Goal: Task Accomplishment & Management: Use online tool/utility

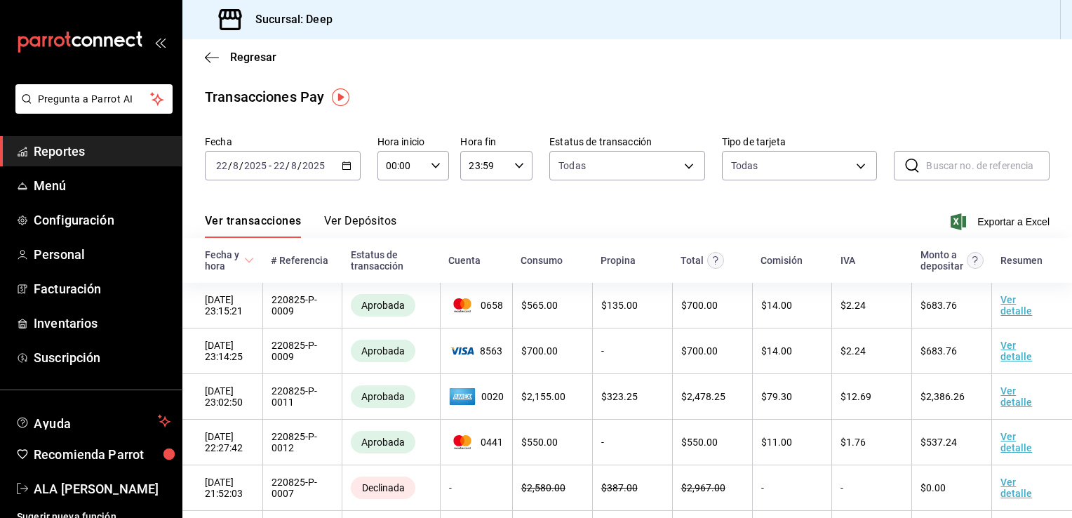
click at [49, 152] on span "Reportes" at bounding box center [102, 151] width 137 height 19
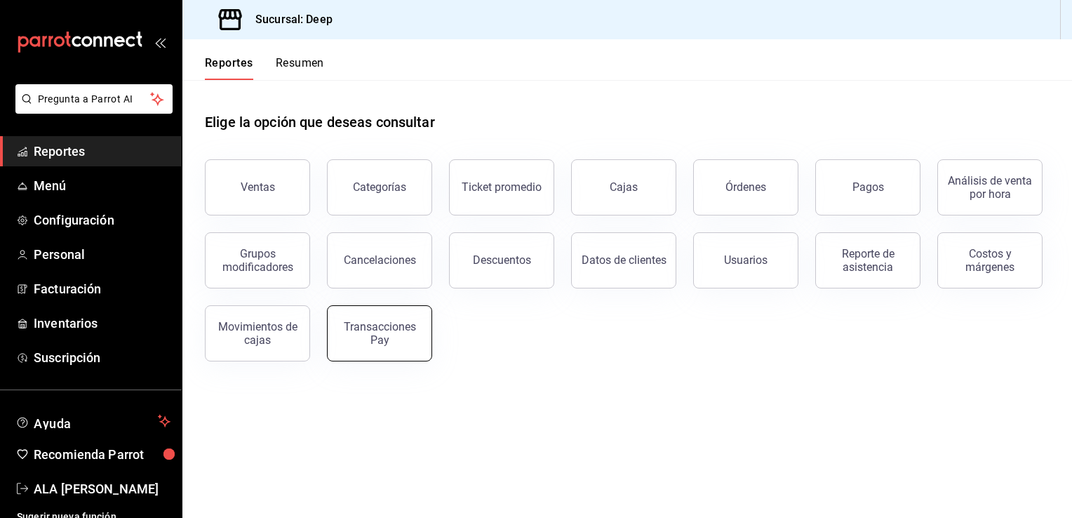
click at [359, 329] on div "Transacciones Pay" at bounding box center [379, 333] width 87 height 27
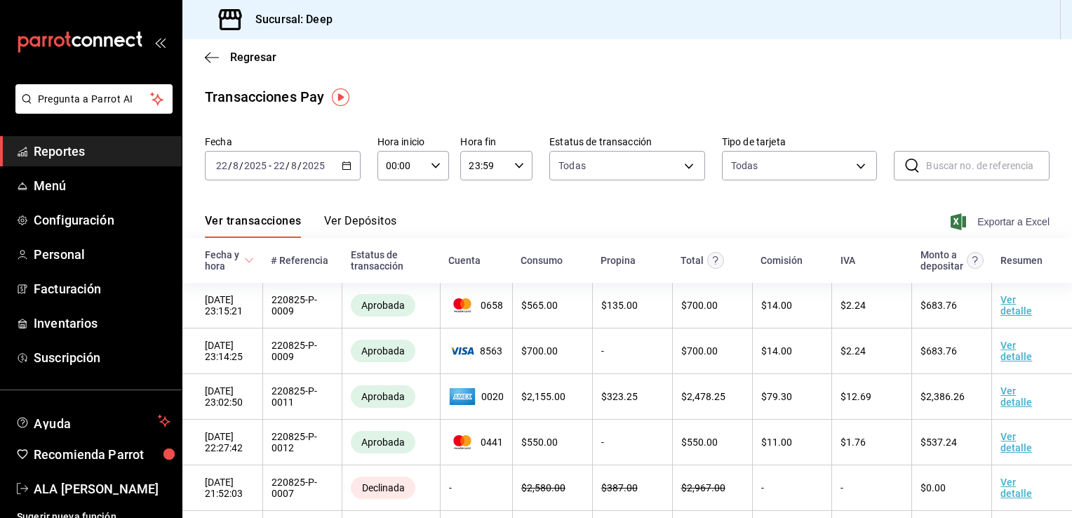
click at [1006, 217] on span "Exportar a Excel" at bounding box center [1002, 221] width 96 height 17
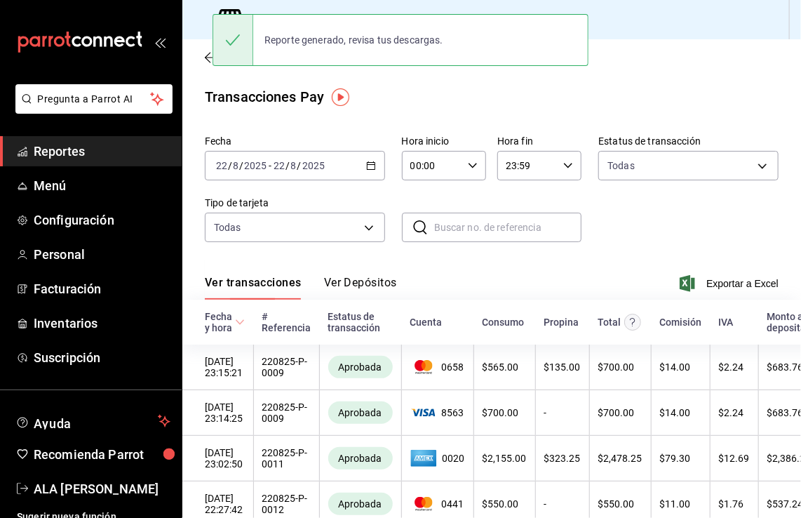
click at [704, 116] on div "Transacciones Pay Fecha [DATE] [DATE] - [DATE] [DATE] Hora inicio 00:00 Hora in…" at bounding box center [491, 443] width 619 height 714
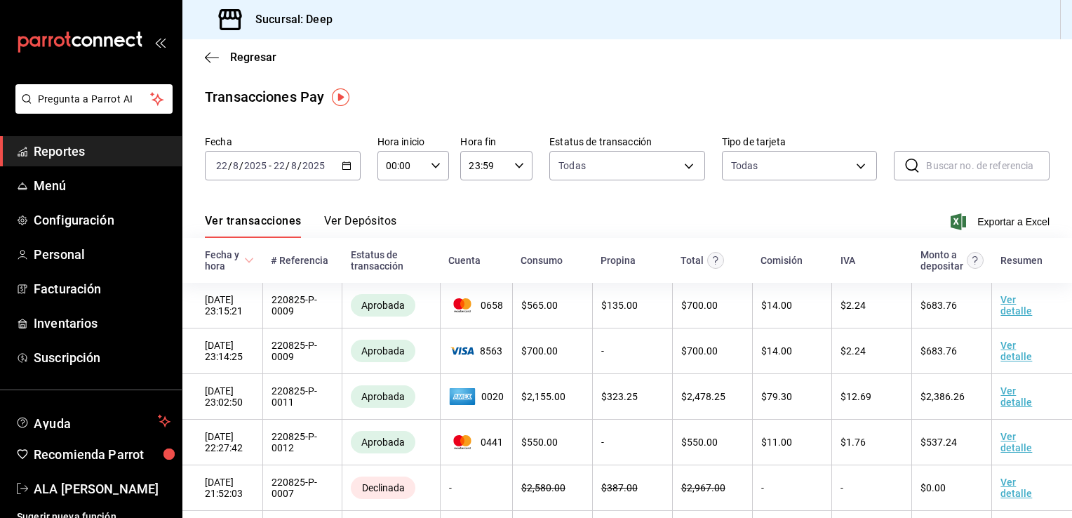
click at [342, 168] on icon "button" at bounding box center [347, 166] width 10 height 10
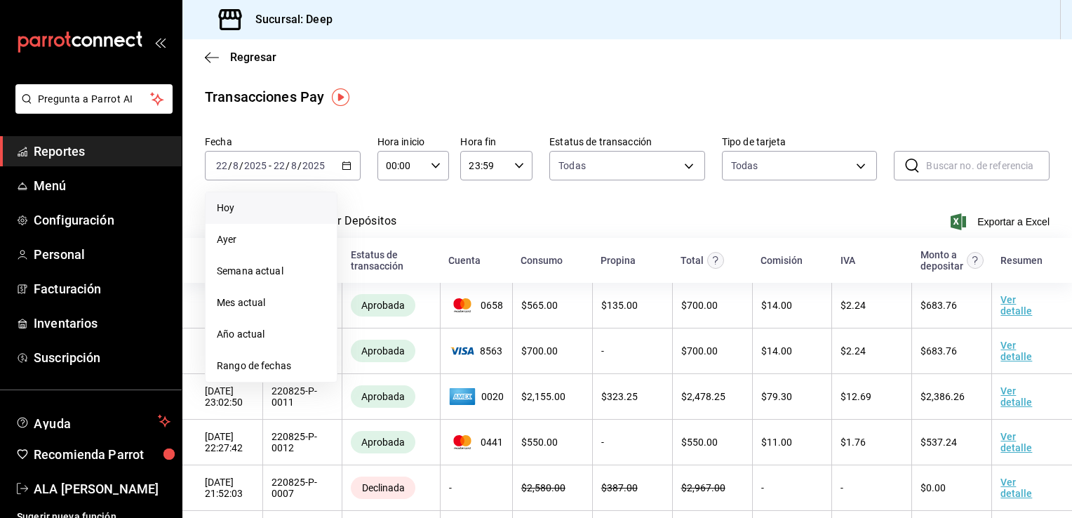
click at [241, 206] on span "Hoy" at bounding box center [271, 208] width 109 height 15
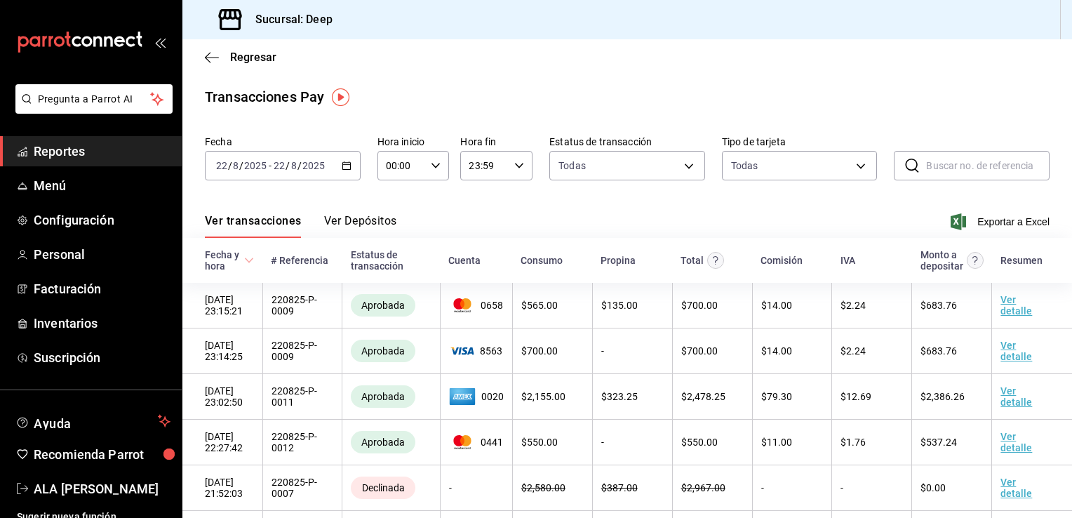
click at [344, 172] on div "[DATE] [DATE] - [DATE] [DATE]" at bounding box center [283, 165] width 156 height 29
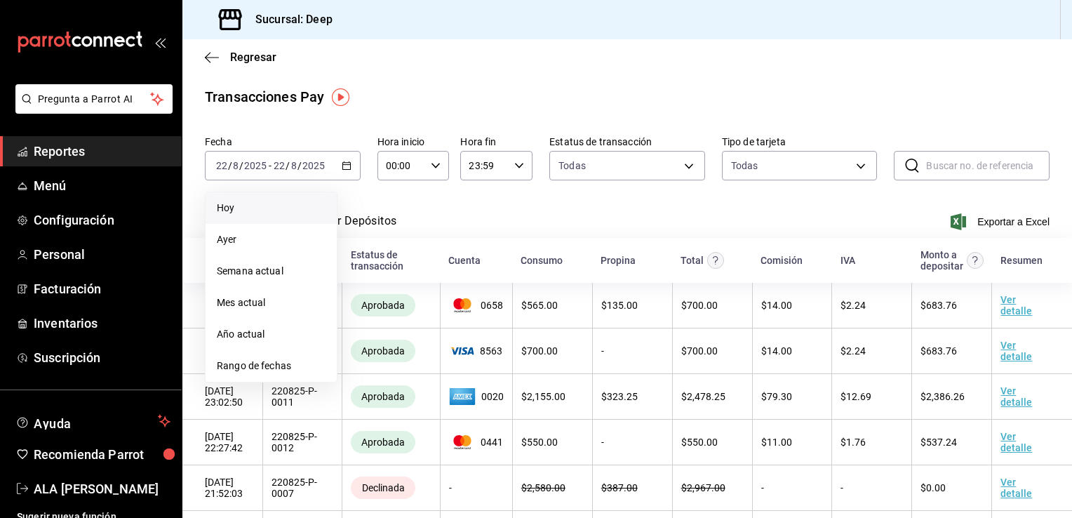
click at [232, 205] on span "Hoy" at bounding box center [271, 208] width 109 height 15
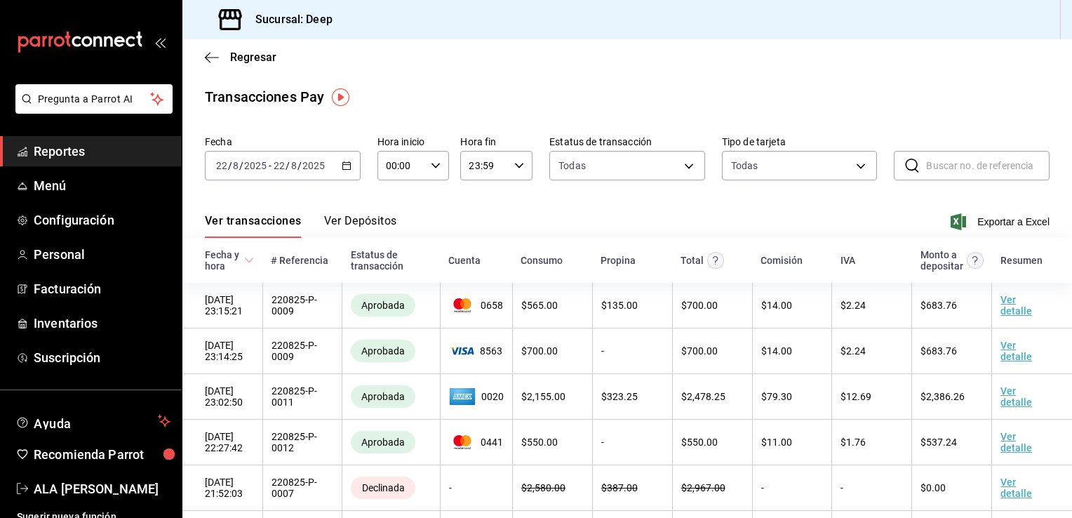
click at [344, 168] on icon "button" at bounding box center [347, 166] width 10 height 10
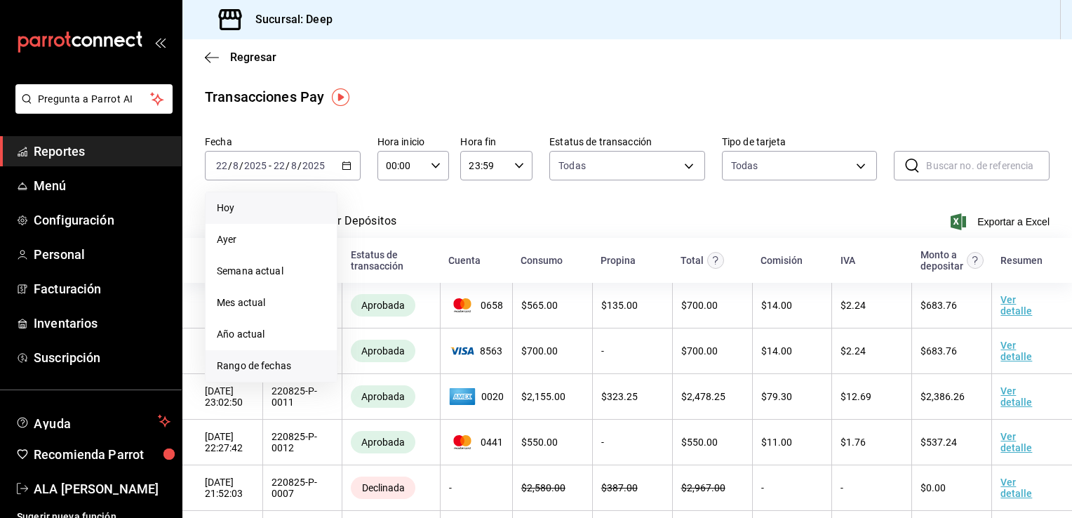
click at [239, 369] on span "Rango de fechas" at bounding box center [271, 366] width 109 height 15
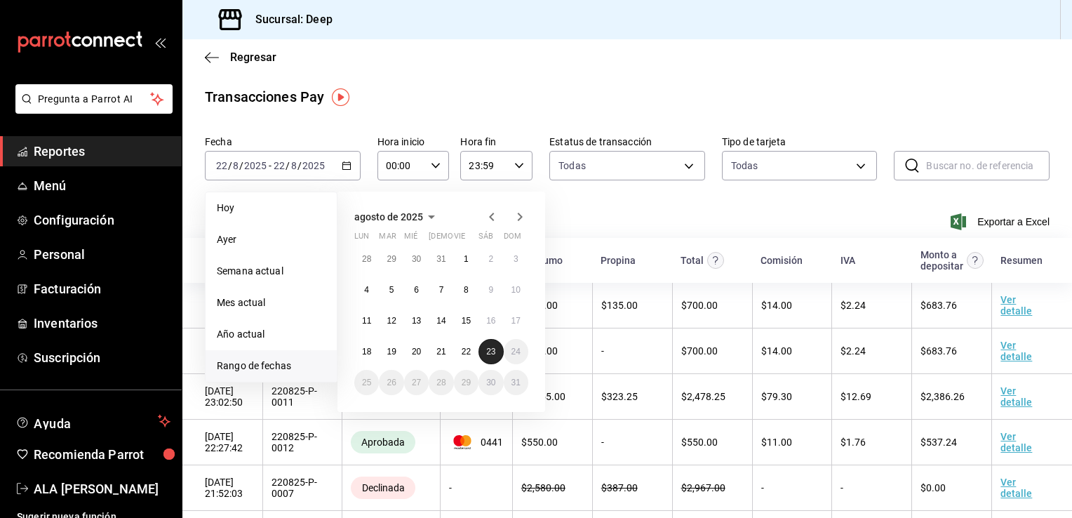
click at [491, 355] on abbr "23" at bounding box center [490, 352] width 9 height 10
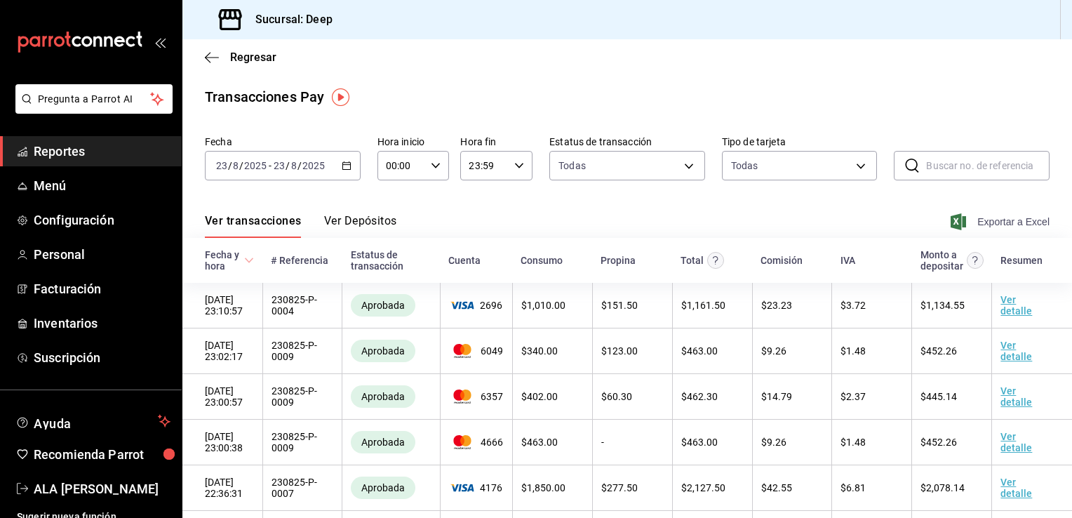
click at [994, 223] on span "Exportar a Excel" at bounding box center [1002, 221] width 96 height 17
